Goal: Find specific page/section: Find specific page/section

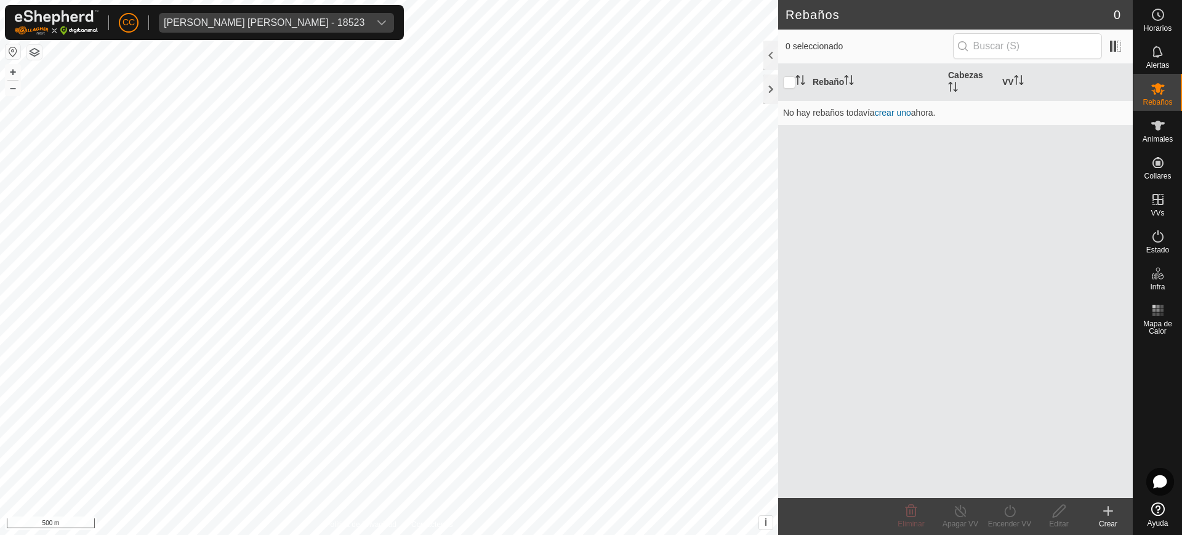
click at [236, 23] on div "[PERSON_NAME] [PERSON_NAME] - 18523" at bounding box center [264, 23] width 201 height 10
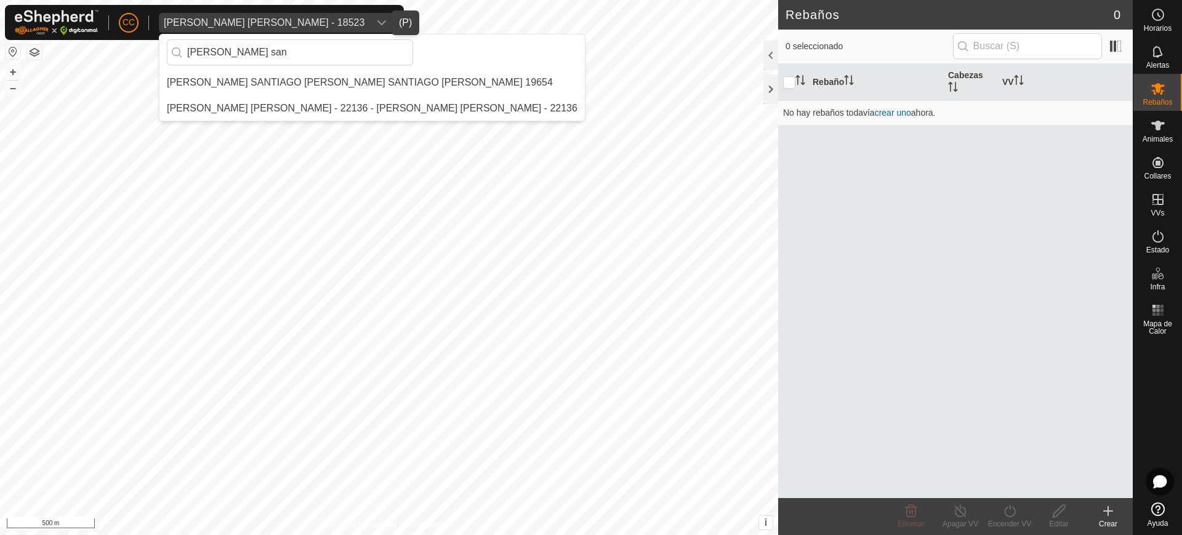
type input "[PERSON_NAME] san"
click at [254, 75] on li "[PERSON_NAME] SANTIAGO [PERSON_NAME] SANTIAGO [PERSON_NAME] 19654" at bounding box center [373, 82] width 426 height 25
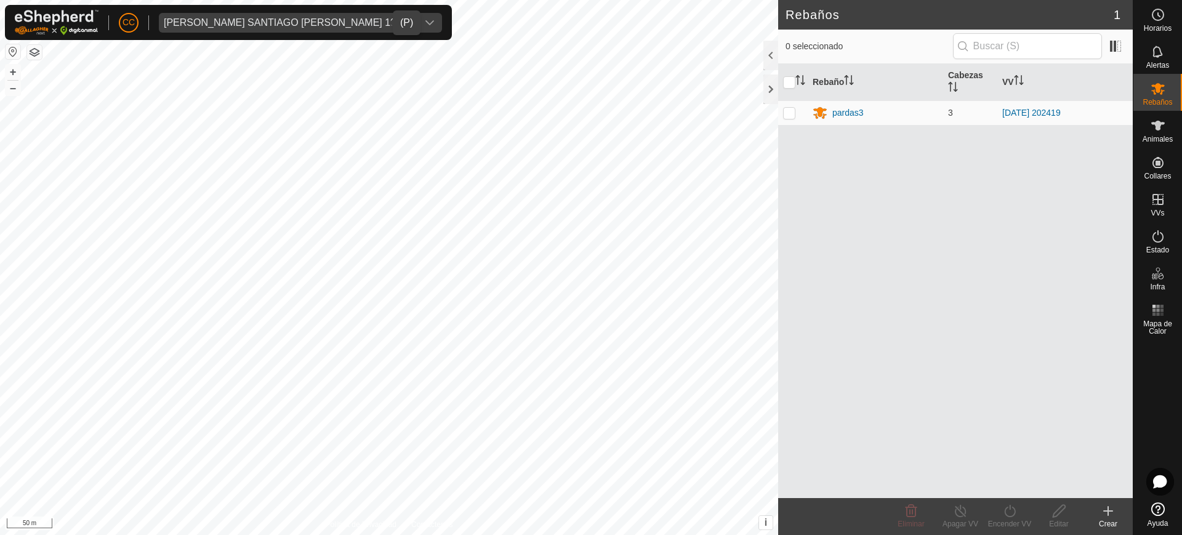
click at [295, 25] on div "[PERSON_NAME] SANTIAGO [PERSON_NAME] 19654" at bounding box center [288, 23] width 249 height 10
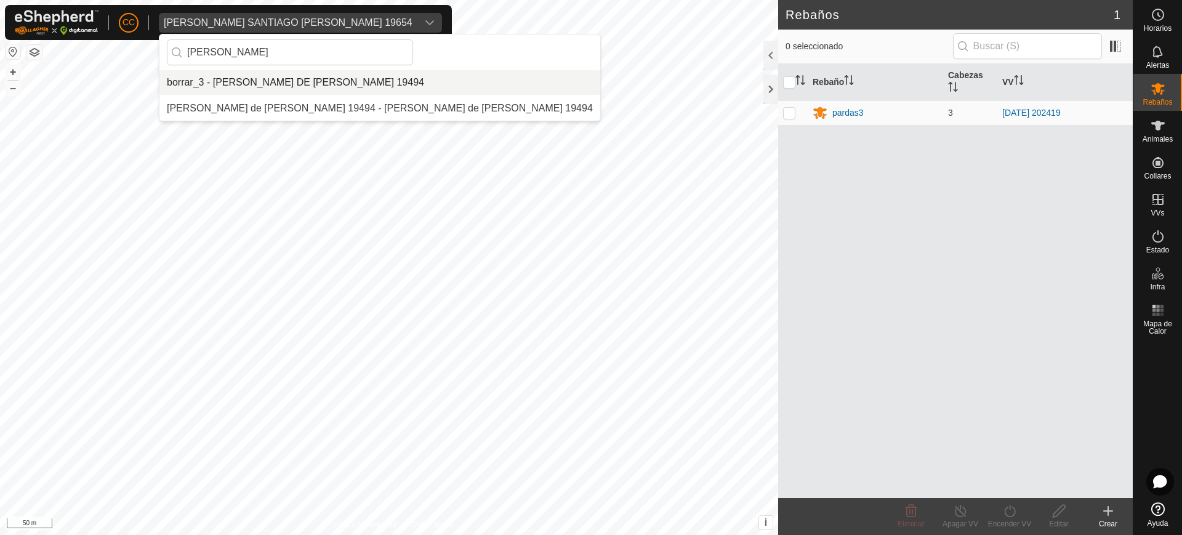
type input "[PERSON_NAME]"
click at [329, 84] on li "borrar_3 - [PERSON_NAME] DE [PERSON_NAME] 19494" at bounding box center [380, 82] width 441 height 25
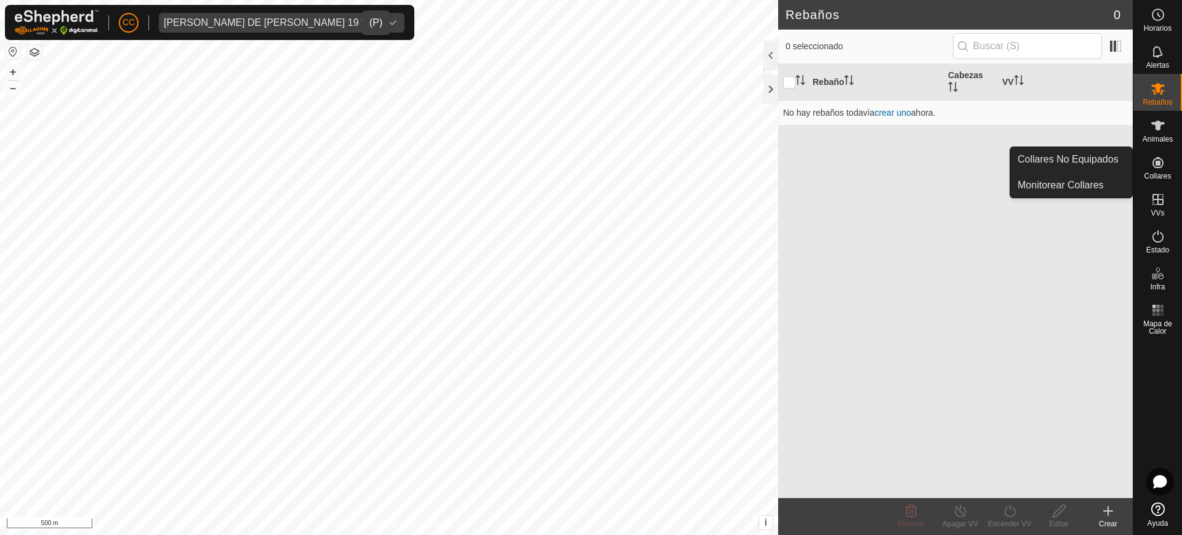
click at [580, 166] on icon at bounding box center [1158, 162] width 15 height 15
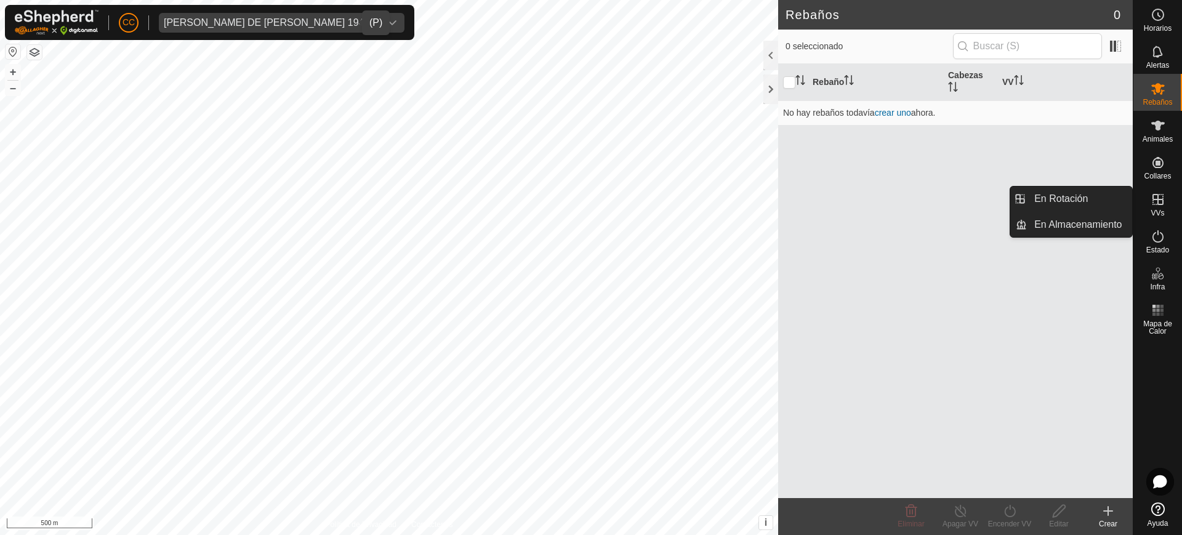
click at [580, 210] on div "VVs" at bounding box center [1158, 203] width 49 height 37
click at [580, 201] on link "En Rotación" at bounding box center [1079, 199] width 105 height 25
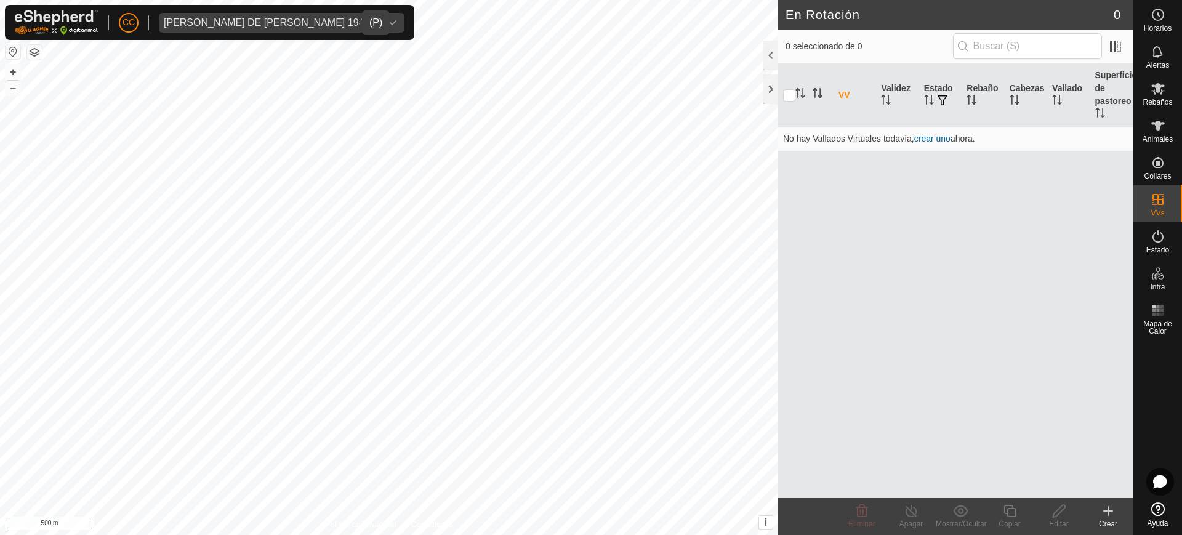
click at [323, 20] on div "[PERSON_NAME] DE [PERSON_NAME] 19494" at bounding box center [269, 23] width 211 height 10
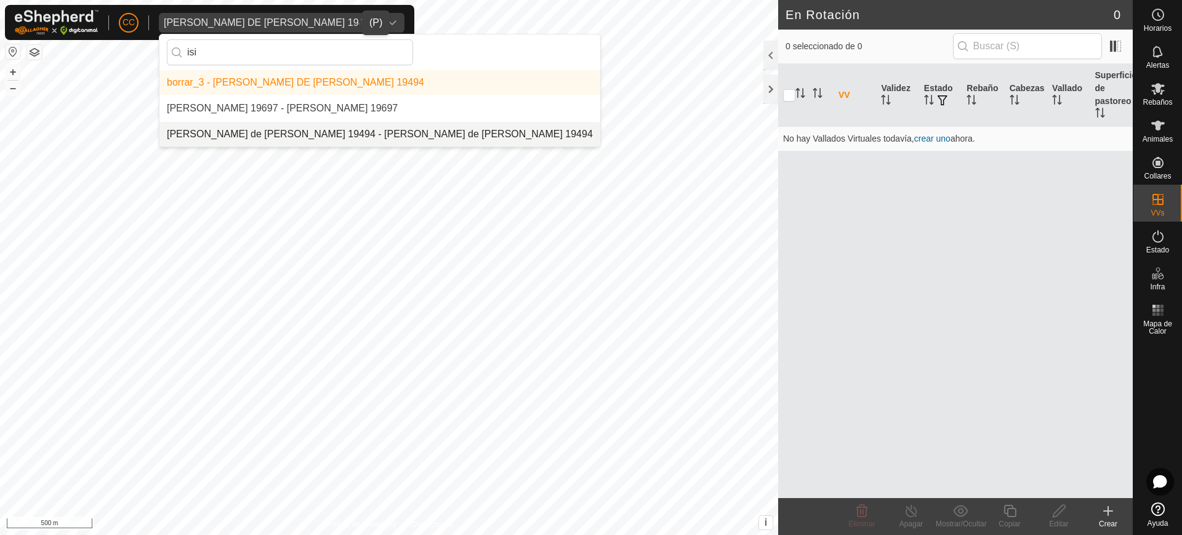
type input "isi"
click at [312, 123] on li "[PERSON_NAME] de [PERSON_NAME] 19494 - [PERSON_NAME] de [PERSON_NAME] 19494" at bounding box center [380, 134] width 441 height 25
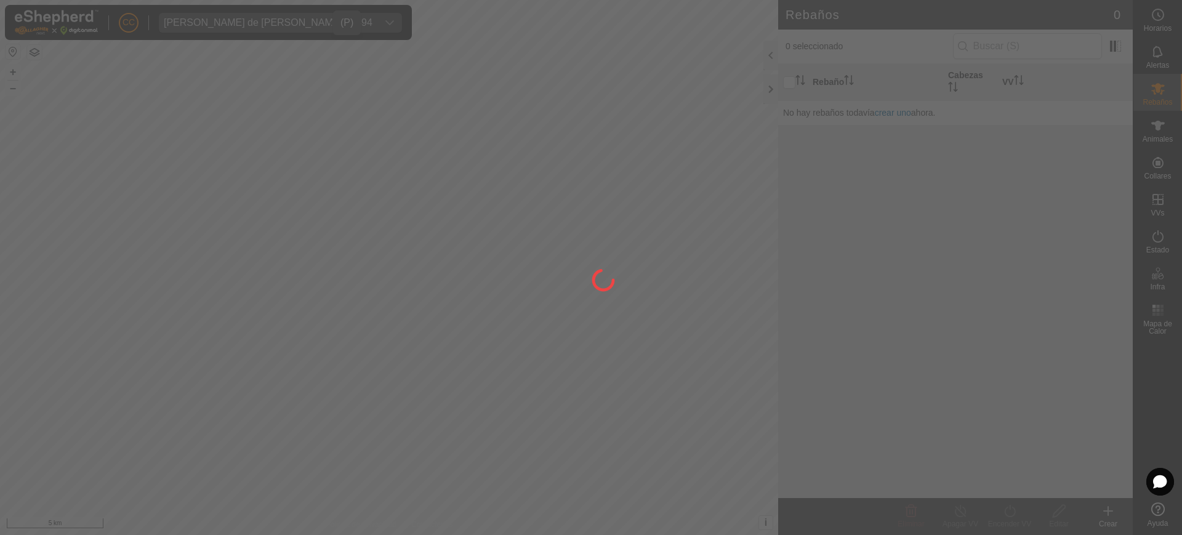
click at [580, 201] on div at bounding box center [591, 267] width 1182 height 535
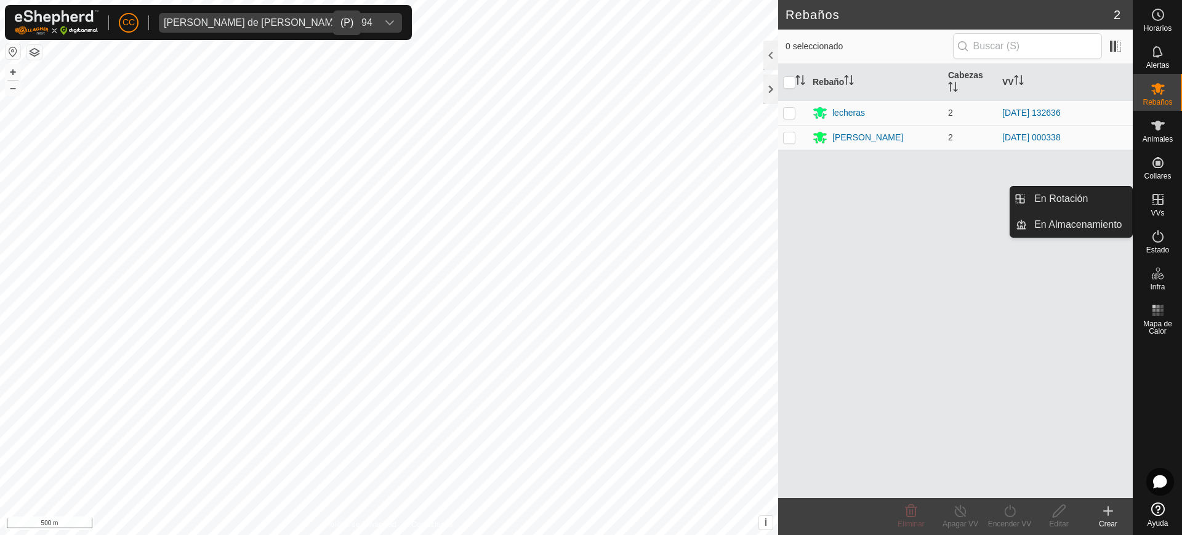
click at [580, 202] on icon at bounding box center [1158, 199] width 11 height 11
click at [580, 192] on link "En Rotación" at bounding box center [1079, 199] width 105 height 25
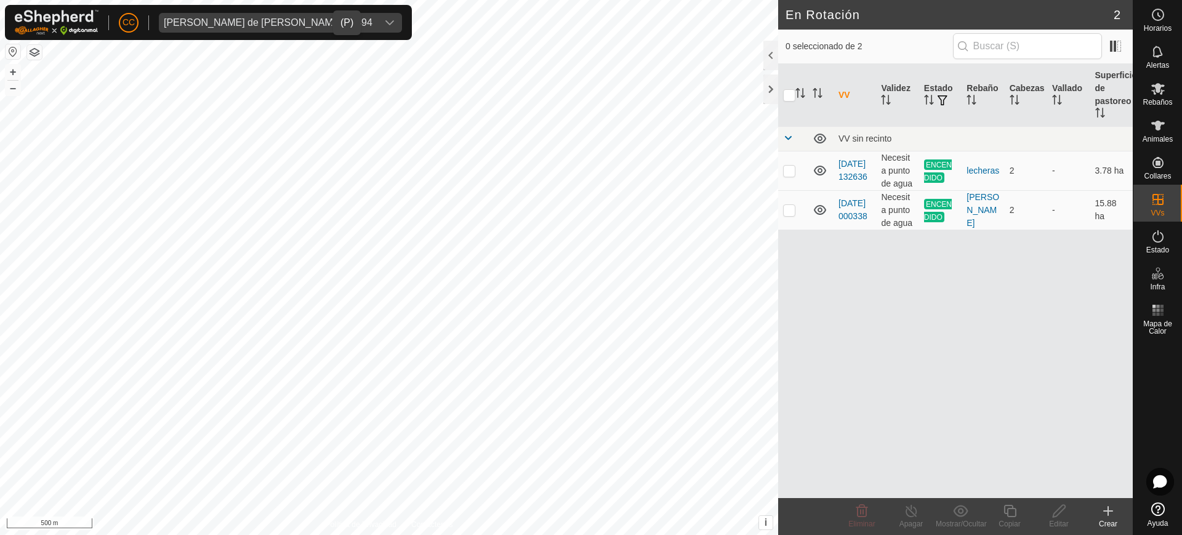
click at [296, 15] on span "[PERSON_NAME] de [PERSON_NAME] 19494" at bounding box center [268, 23] width 219 height 20
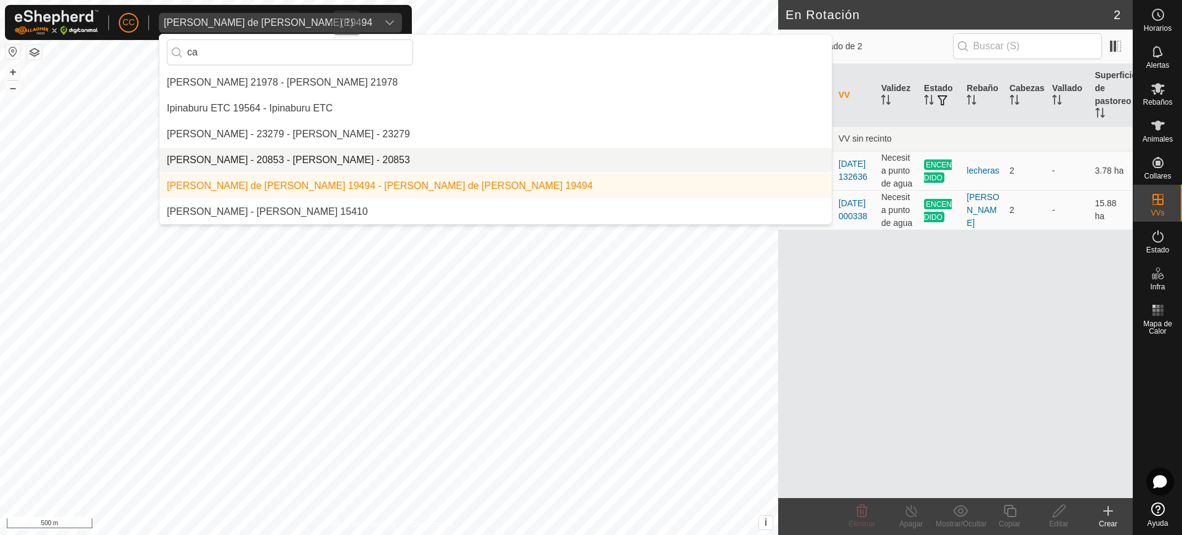
scroll to position [673, 0]
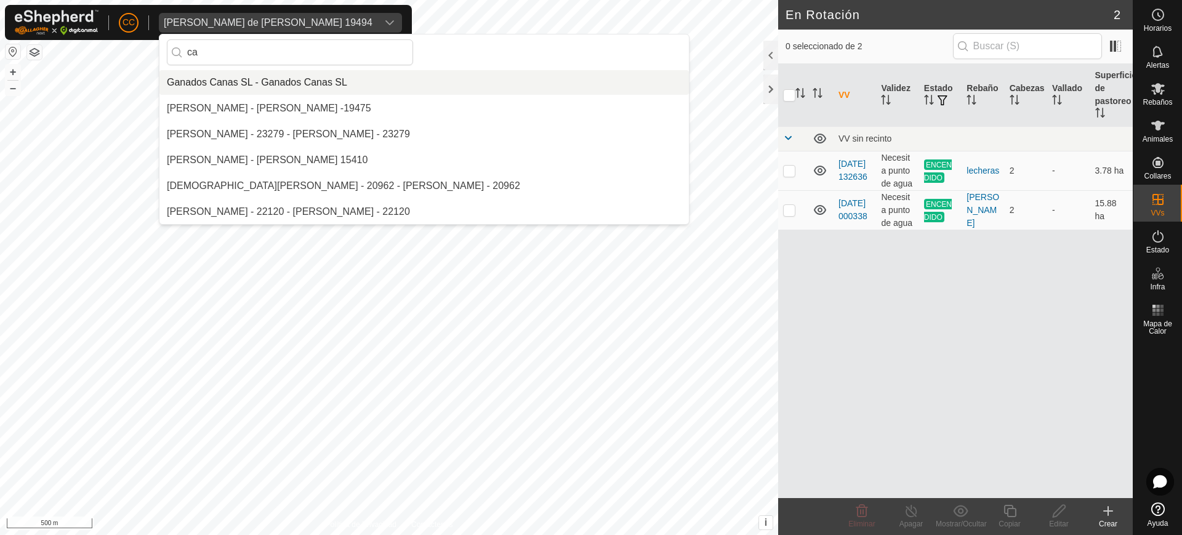
type input "ca"
